Goal: Information Seeking & Learning: Check status

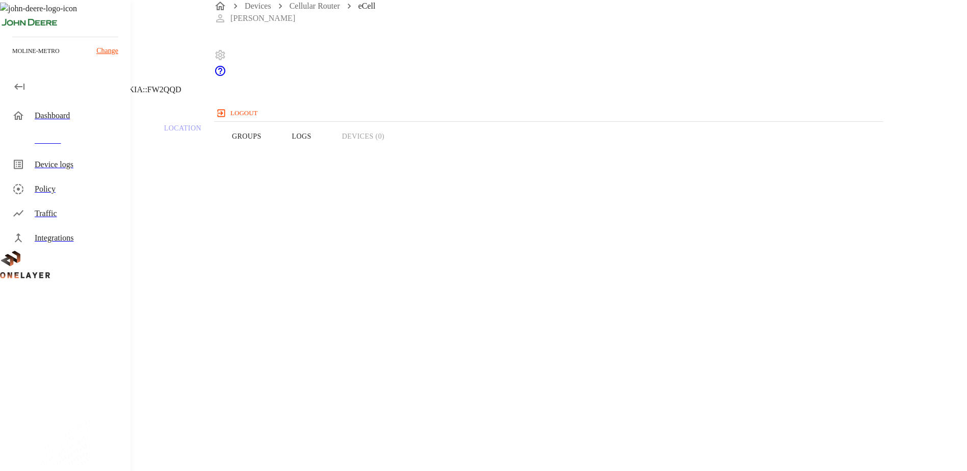
click at [12, 58] on icon at bounding box center [6, 52] width 12 height 12
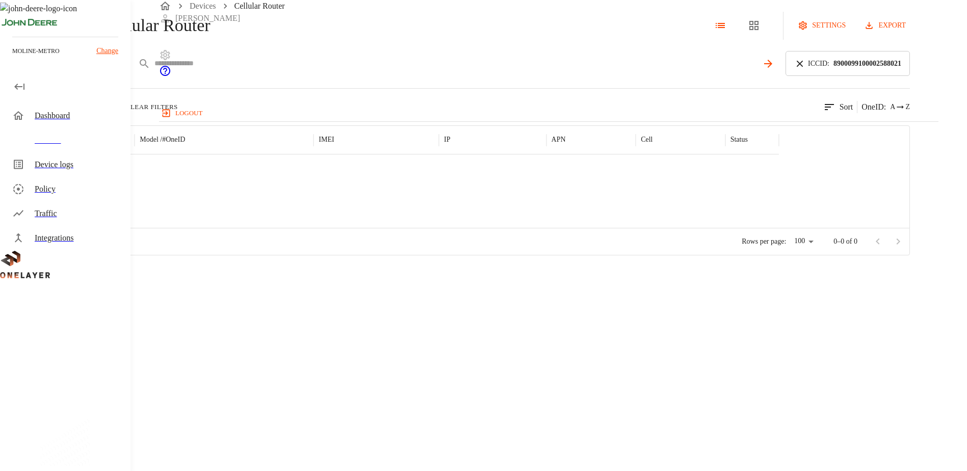
click at [320, 71] on input "text" at bounding box center [455, 63] width 603 height 15
paste input "**********"
type input "**********"
click at [805, 69] on icon at bounding box center [799, 63] width 11 height 11
click at [900, 68] on icon at bounding box center [896, 64] width 8 height 8
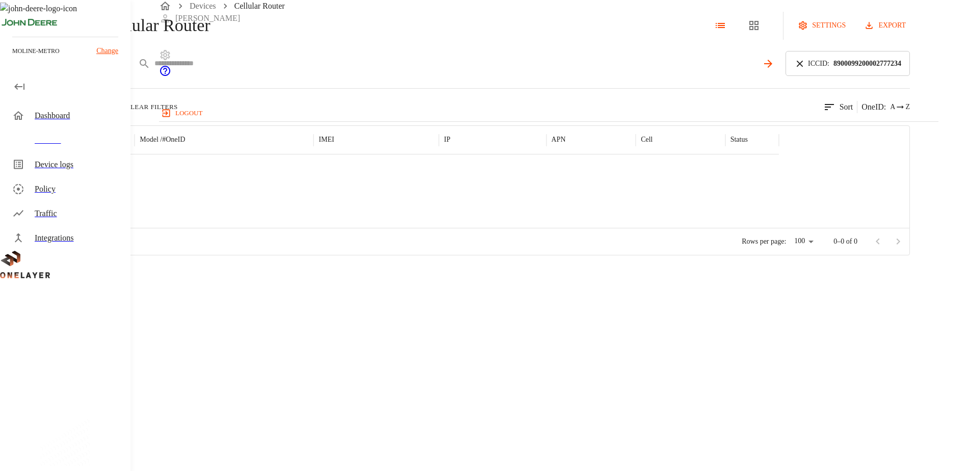
click at [341, 71] on input "text" at bounding box center [455, 63] width 603 height 15
paste input "**********"
type input "**********"
click at [772, 68] on icon at bounding box center [767, 64] width 8 height 8
click at [91, 178] on img "MultiTech" at bounding box center [73, 173] width 38 height 10
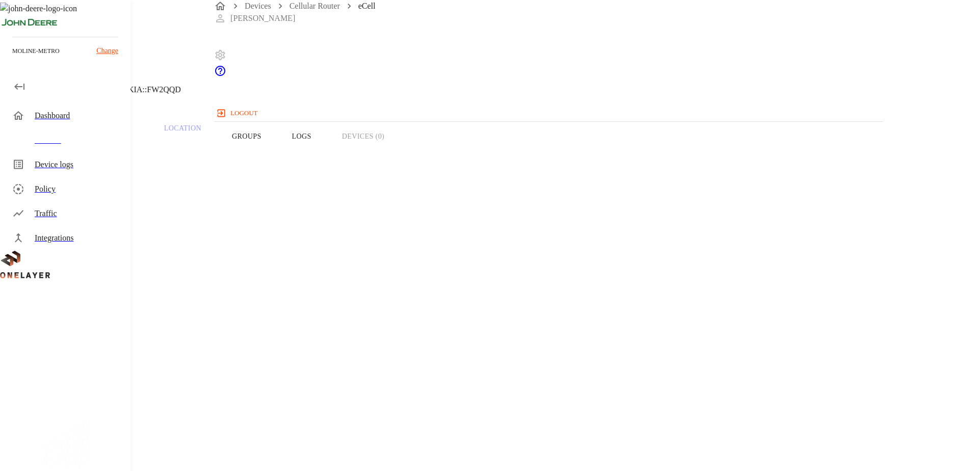
click at [508, 17] on div "Devices Cellular Router eCell [PERSON_NAME] logout" at bounding box center [548, 60] width 669 height 121
click at [564, 31] on div "Devices Cellular Router eCell [PERSON_NAME] logout" at bounding box center [548, 60] width 669 height 121
click at [12, 58] on icon at bounding box center [6, 52] width 12 height 12
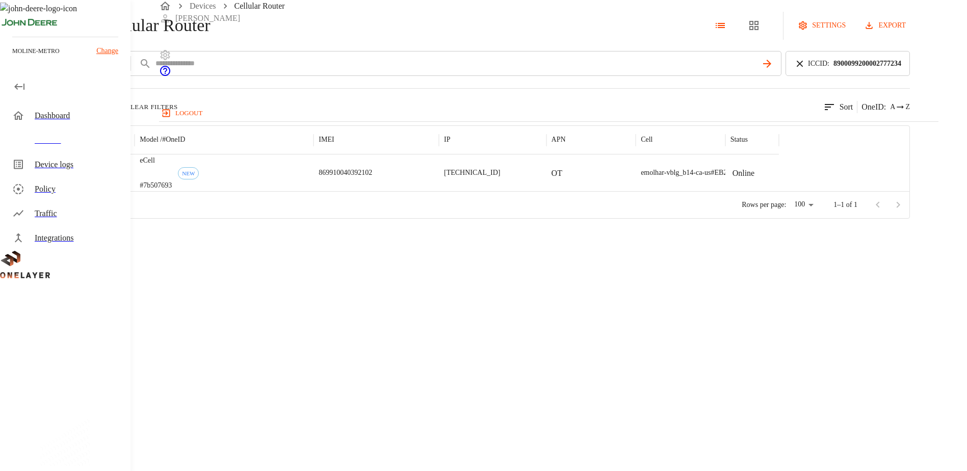
click at [91, 178] on img "MultiTech" at bounding box center [73, 173] width 38 height 10
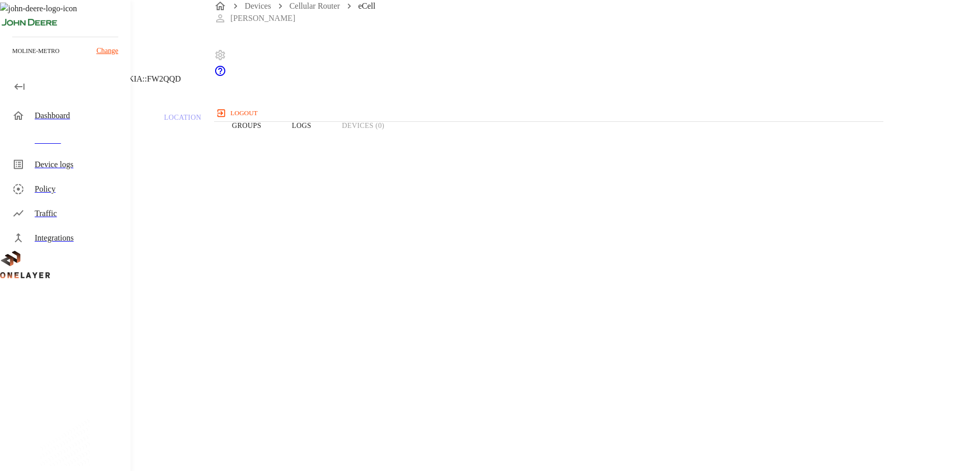
scroll to position [102, 0]
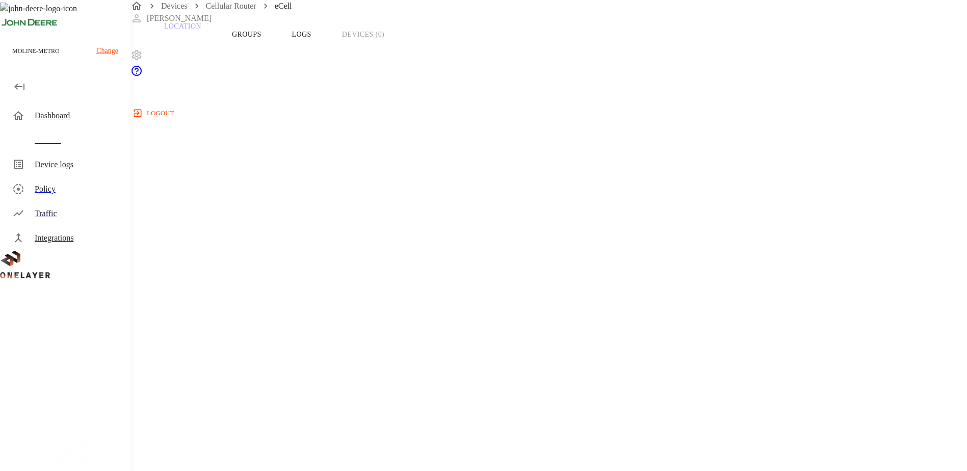
click at [327, 51] on button "Logs" at bounding box center [302, 34] width 50 height 65
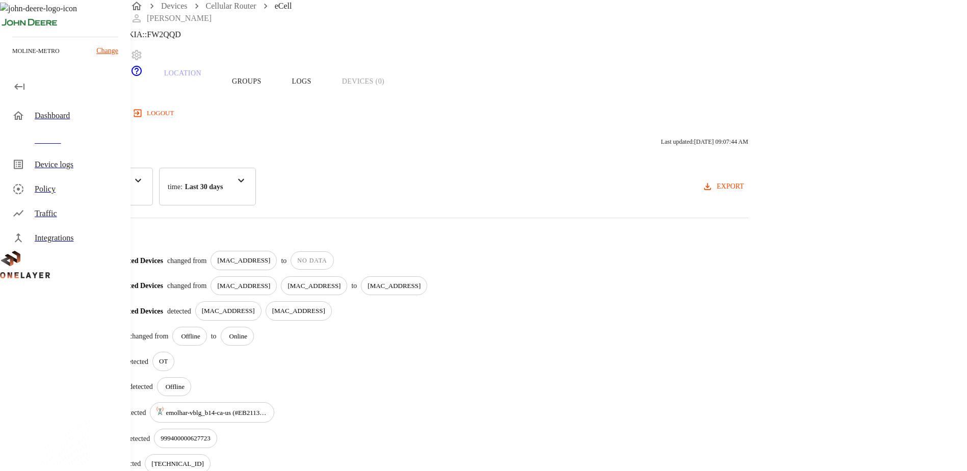
scroll to position [114, 0]
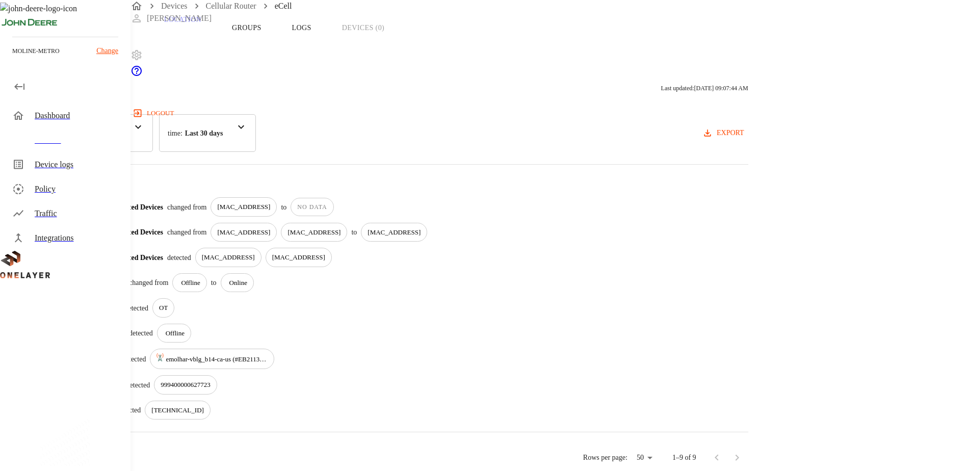
click at [70, 42] on button "Overview" at bounding box center [35, 27] width 70 height 65
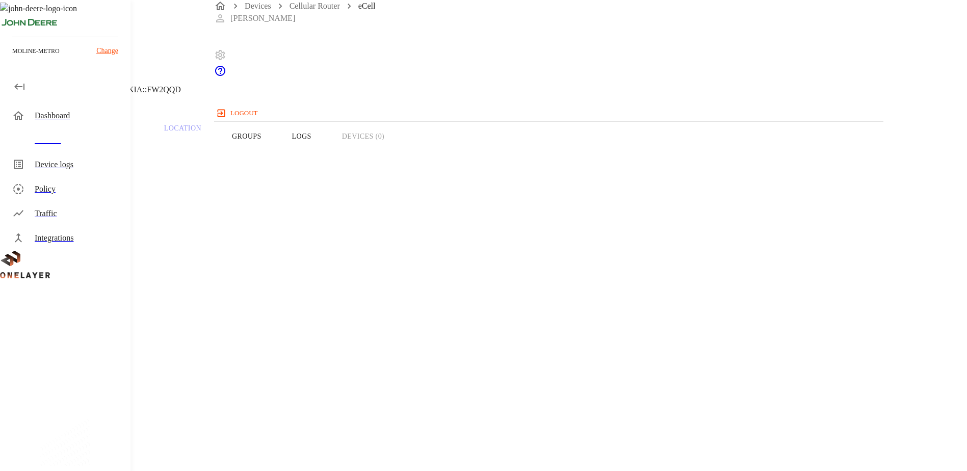
drag, startPoint x: 543, startPoint y: 30, endPoint x: 546, endPoint y: 25, distance: 5.9
click at [543, 30] on div "Devices Cellular Router eCell [PERSON_NAME] logout" at bounding box center [548, 60] width 669 height 121
click at [562, 24] on div "Devices Cellular Router eCell [PERSON_NAME] logout" at bounding box center [548, 60] width 669 height 121
